Goal: Information Seeking & Learning: Learn about a topic

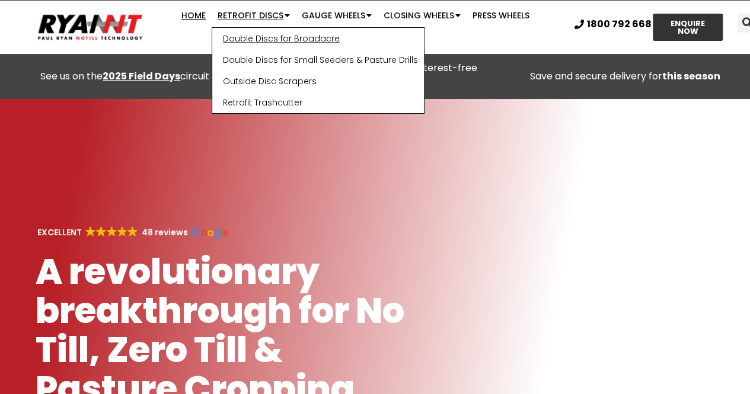
click at [236, 37] on link "Double Discs for Broadacre" at bounding box center [318, 38] width 212 height 21
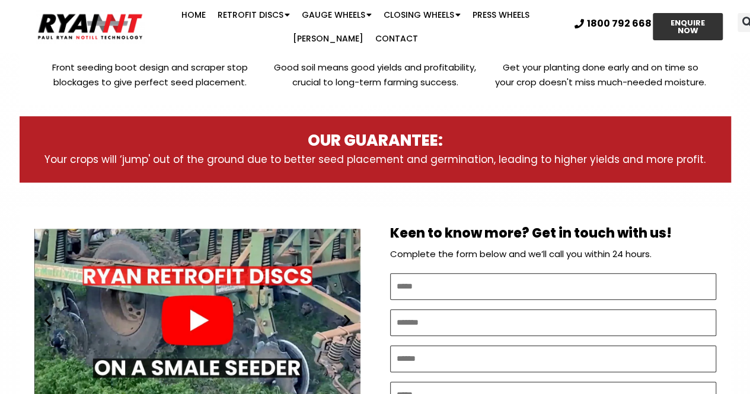
scroll to position [362, 0]
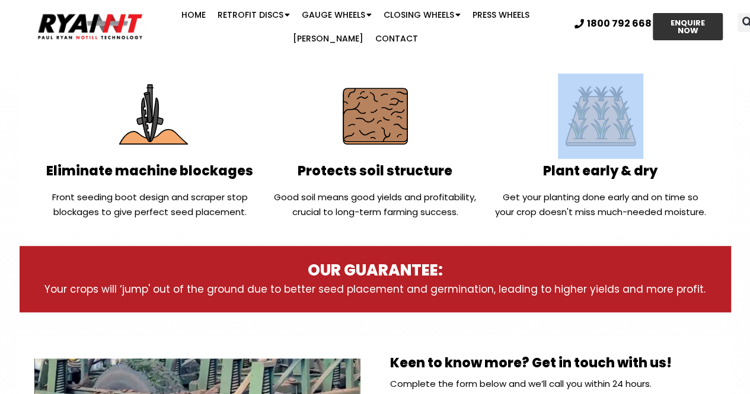
drag, startPoint x: 744, startPoint y: 63, endPoint x: 734, endPoint y: 92, distance: 30.7
click at [734, 92] on section "Eliminate machine blockages Front seeding boot design and scraper stop blockage…" at bounding box center [375, 146] width 750 height 175
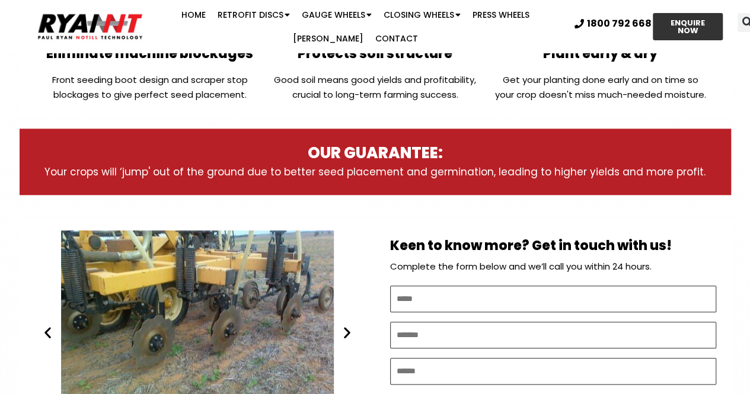
scroll to position [594, 0]
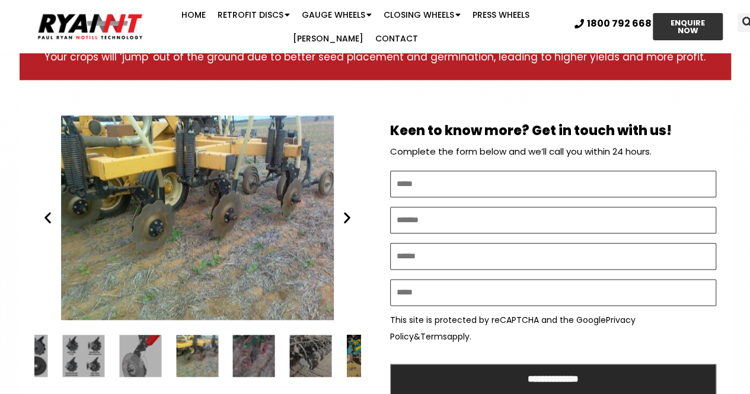
click at [53, 231] on div "Ryan NT (RFM NT) Ezee On DD" at bounding box center [197, 218] width 326 height 204
click at [49, 226] on div "Ryan NT (RFM NT) Ezee On DD" at bounding box center [197, 218] width 326 height 204
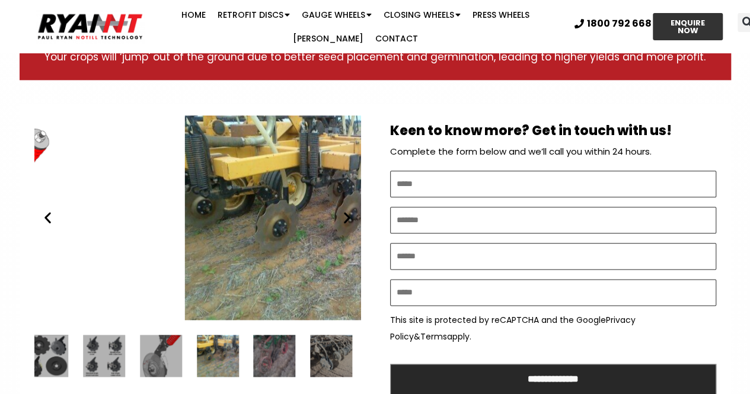
click at [300, 268] on div "Ryan NT (RFM NT) Ezee On DD" at bounding box center [321, 218] width 326 height 204
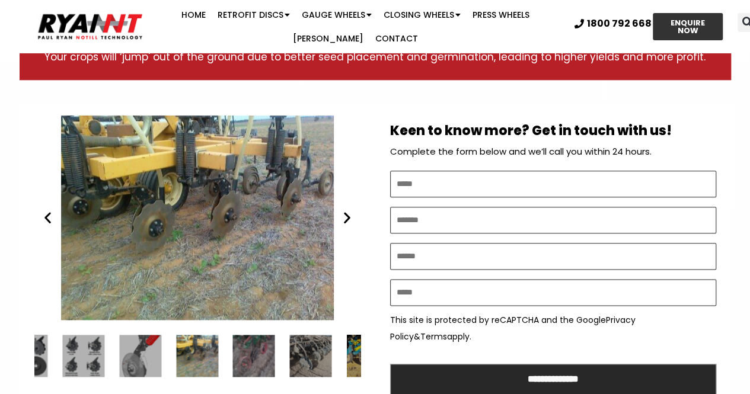
click at [199, 357] on div "Ryan NT (RFM NT) Ezee On DD" at bounding box center [197, 356] width 42 height 42
click at [268, 358] on div "9 / 34" at bounding box center [254, 356] width 42 height 42
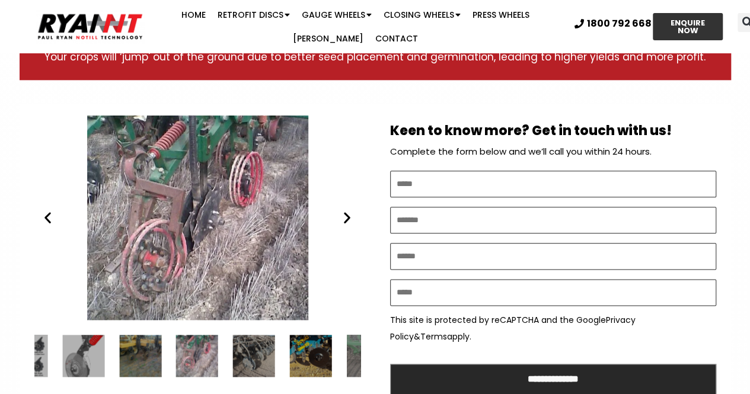
click at [275, 358] on div "10 / 34" at bounding box center [254, 356] width 42 height 42
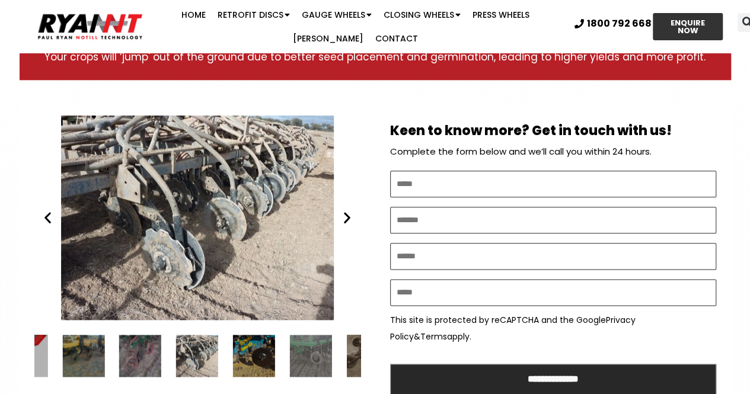
click at [294, 357] on div "12 / 34" at bounding box center [311, 356] width 42 height 42
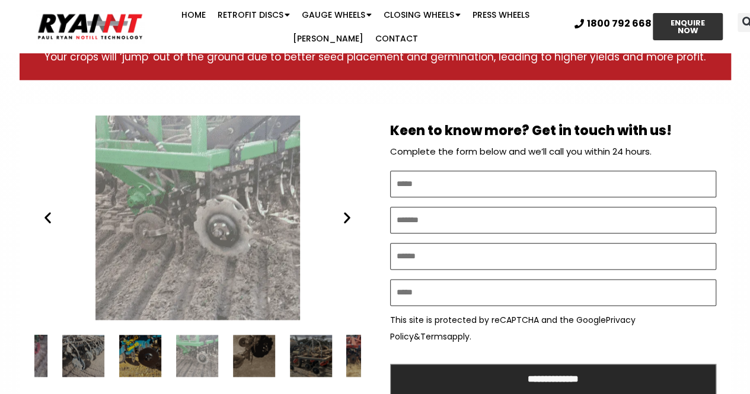
click at [328, 354] on div "14 / 34" at bounding box center [311, 356] width 42 height 42
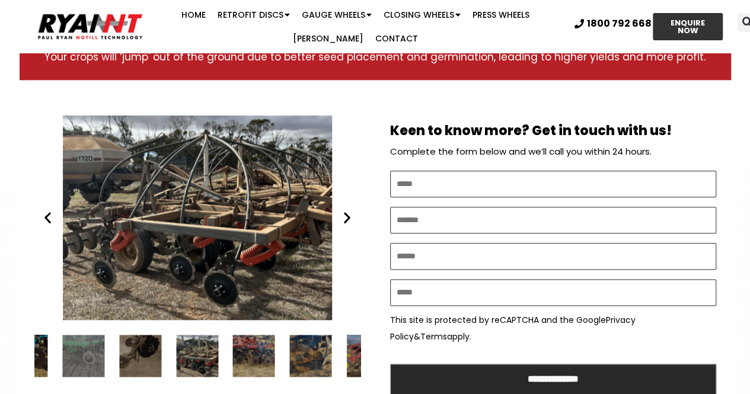
click at [328, 354] on div "16 / 34" at bounding box center [311, 356] width 42 height 42
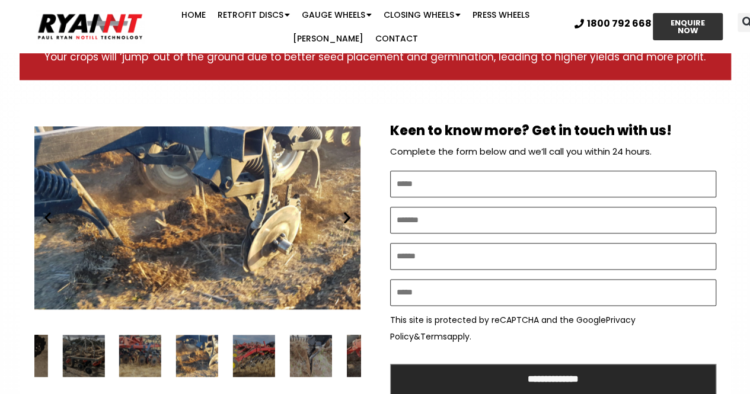
click at [328, 354] on div "18 / 34" at bounding box center [311, 356] width 42 height 42
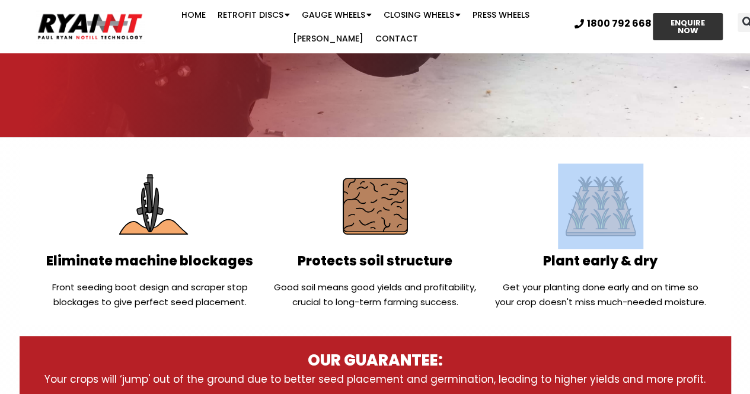
scroll to position [0, 0]
